Goal: Information Seeking & Learning: Find specific fact

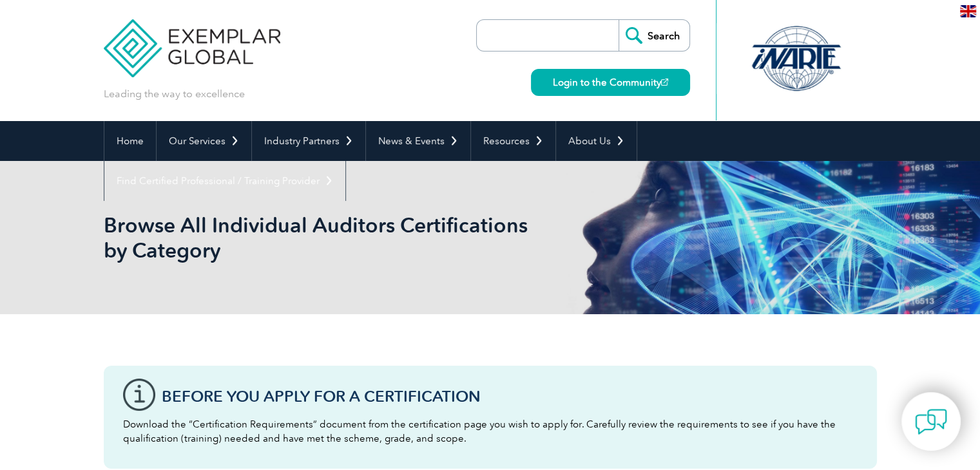
click at [536, 29] on input "search" at bounding box center [550, 35] width 135 height 31
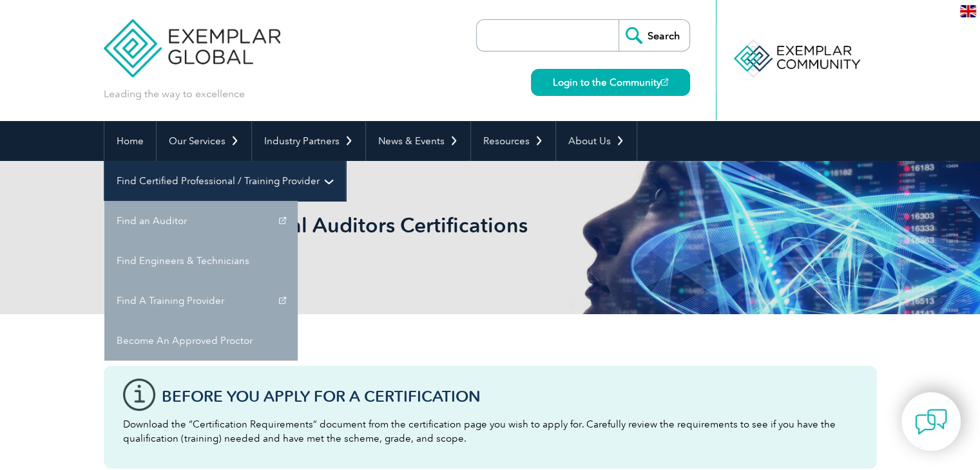
click at [345, 161] on link "Find Certified Professional / Training Provider" at bounding box center [224, 181] width 241 height 40
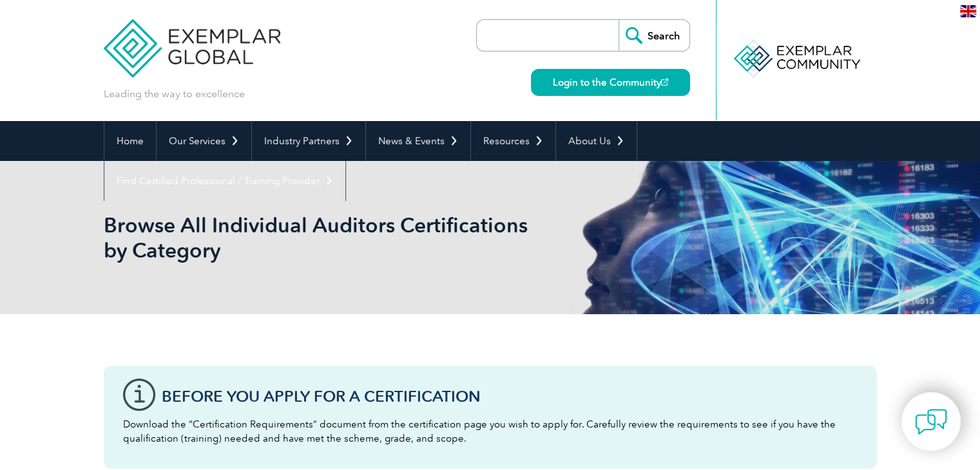
click at [587, 41] on input "search" at bounding box center [550, 35] width 135 height 31
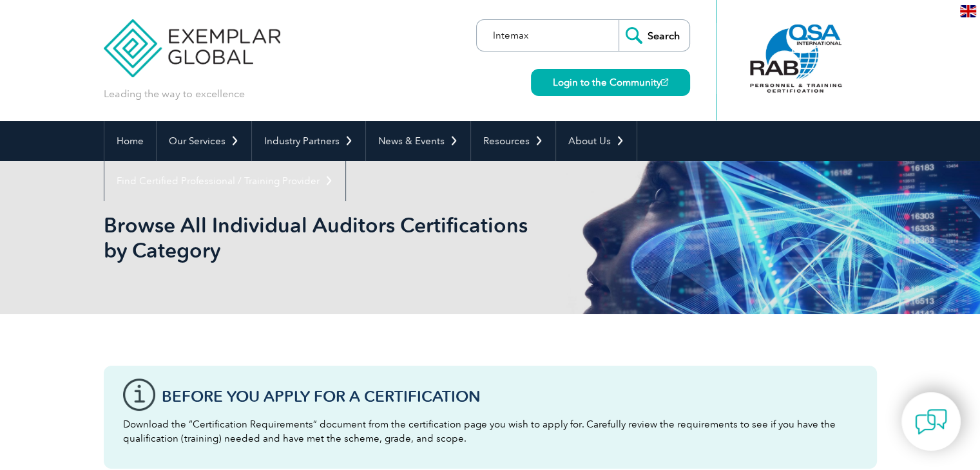
type input "Intemax"
click at [618, 20] on input "Search" at bounding box center [653, 35] width 71 height 31
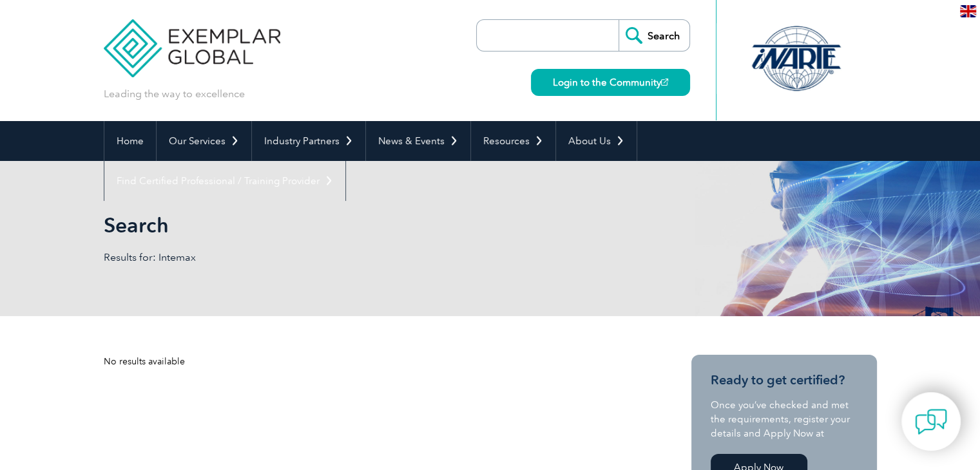
drag, startPoint x: 0, startPoint y: 0, endPoint x: 510, endPoint y: 35, distance: 511.3
click at [510, 35] on input "search" at bounding box center [550, 35] width 135 height 31
type input "Intermax"
click at [649, 30] on input "Search" at bounding box center [653, 35] width 71 height 31
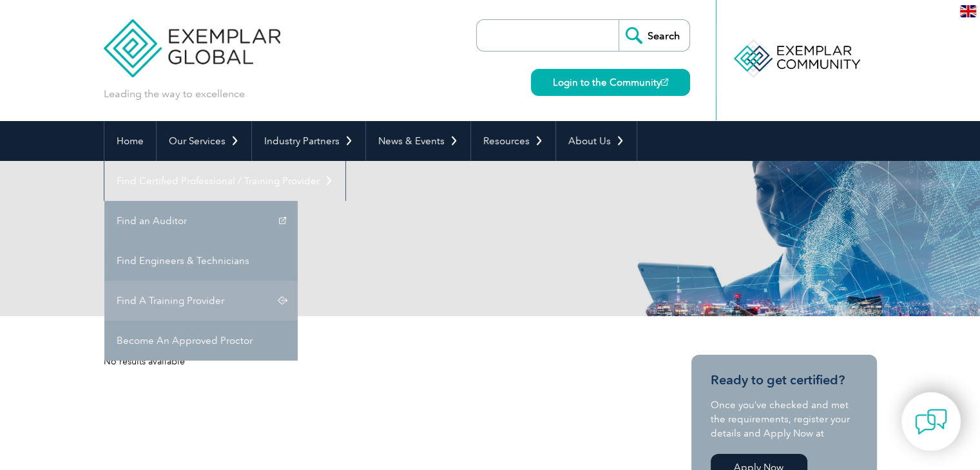
click at [298, 281] on link "Find A Training Provider" at bounding box center [200, 301] width 193 height 40
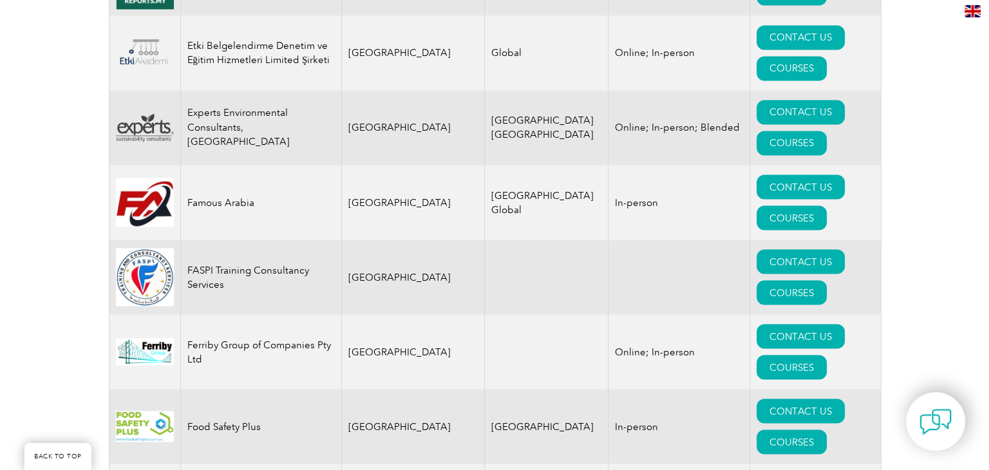
scroll to position [7156, 0]
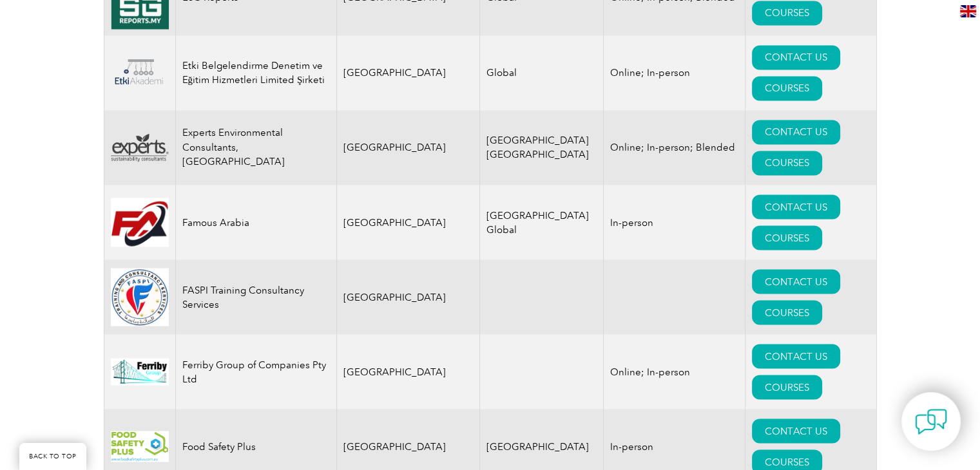
drag, startPoint x: 983, startPoint y: 70, endPoint x: 989, endPoint y: 224, distance: 154.1
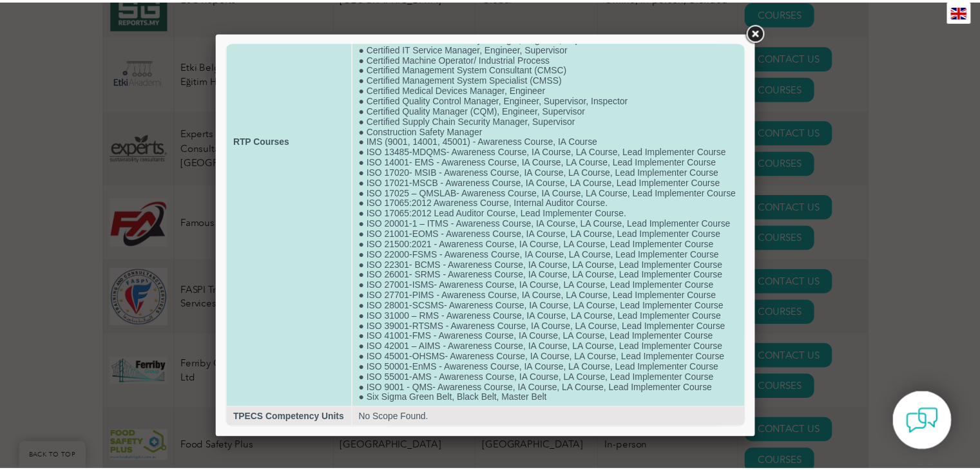
scroll to position [0, 0]
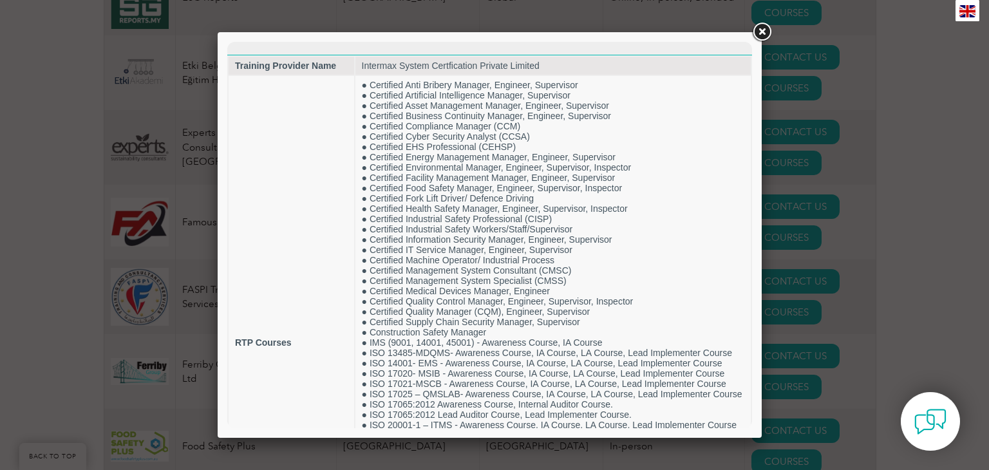
click at [770, 32] on link at bounding box center [761, 32] width 23 height 23
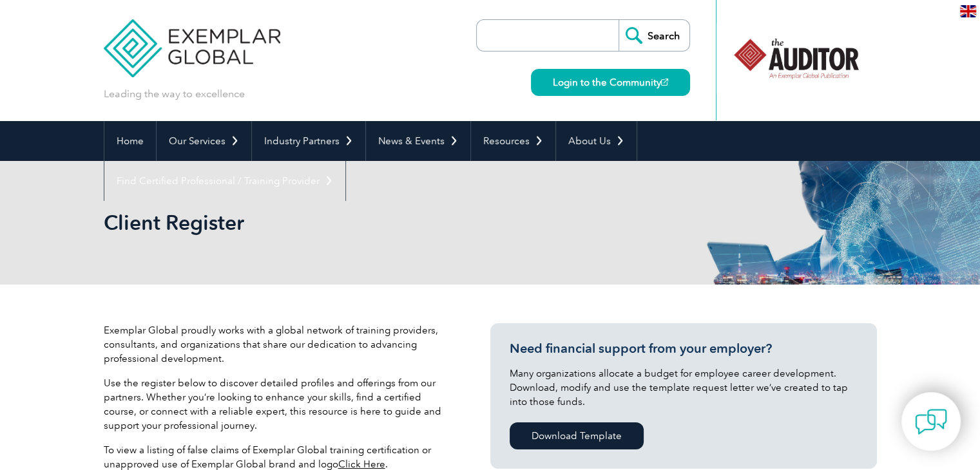
click at [578, 41] on input "search" at bounding box center [550, 35] width 135 height 31
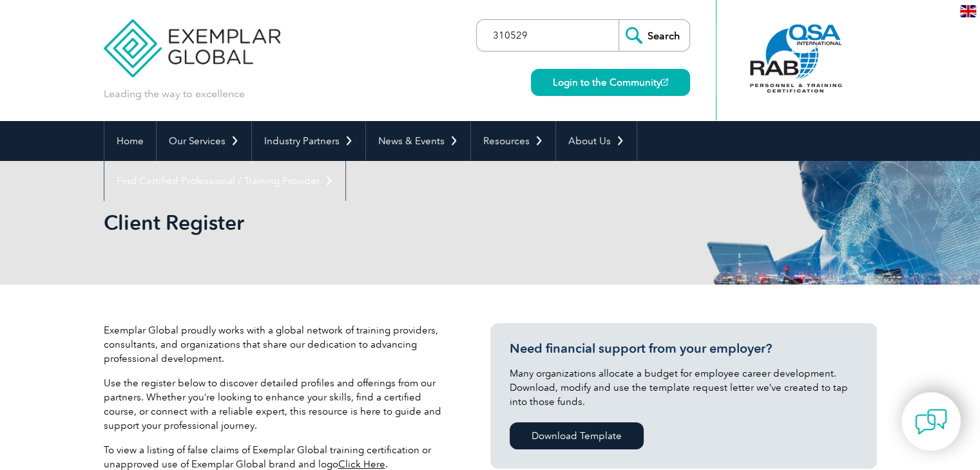
type input "310529"
click at [618, 20] on input "Search" at bounding box center [653, 35] width 71 height 31
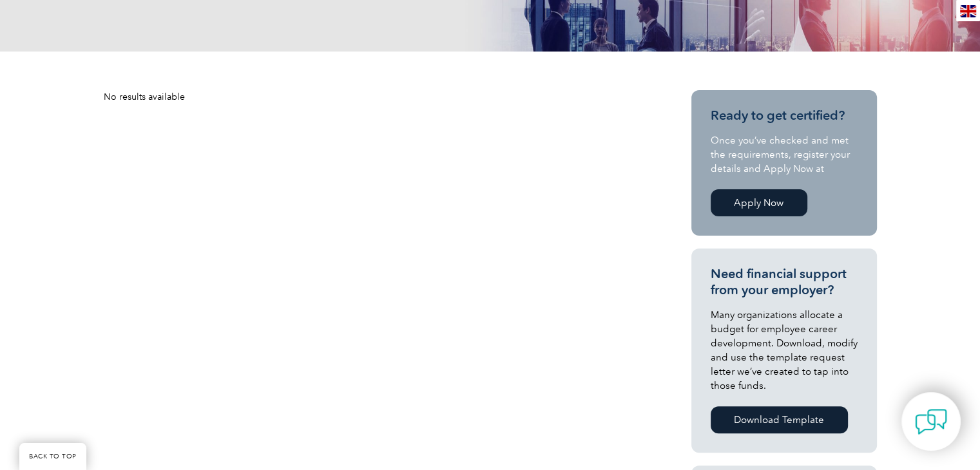
scroll to position [264, 0]
